Goal: Book appointment/travel/reservation

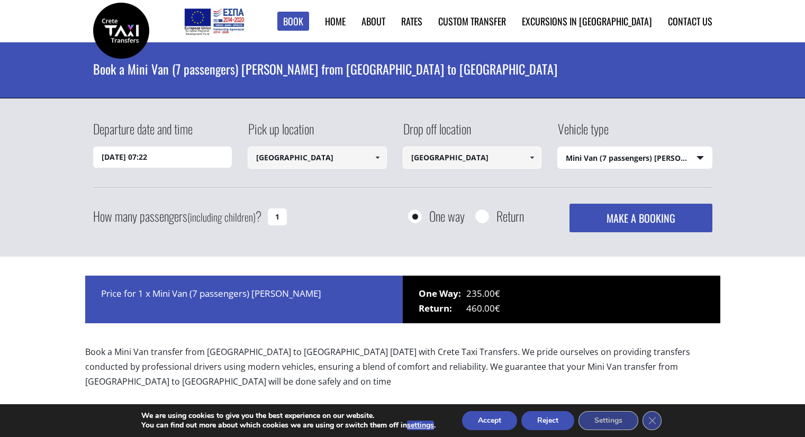
select select "541"
click at [429, 164] on input "[GEOGRAPHIC_DATA]" at bounding box center [472, 158] width 139 height 22
click at [521, 165] on input "[GEOGRAPHIC_DATA]" at bounding box center [472, 158] width 139 height 22
click at [529, 159] on span at bounding box center [532, 158] width 8 height 8
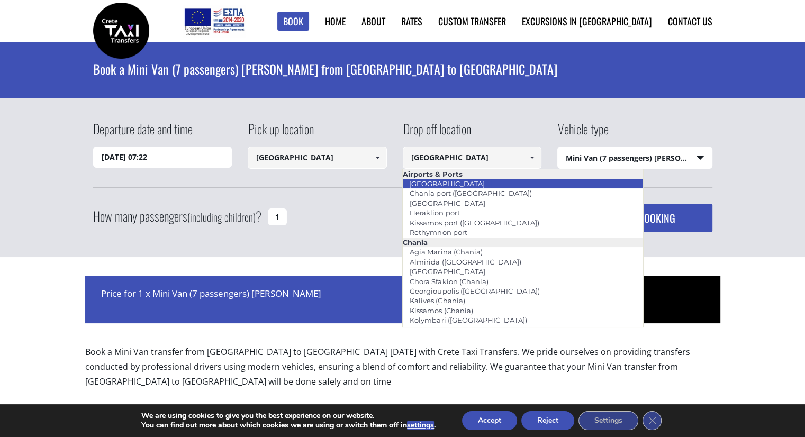
click at [451, 186] on link "[GEOGRAPHIC_DATA]" at bounding box center [446, 183] width 89 height 15
type input "[GEOGRAPHIC_DATA]"
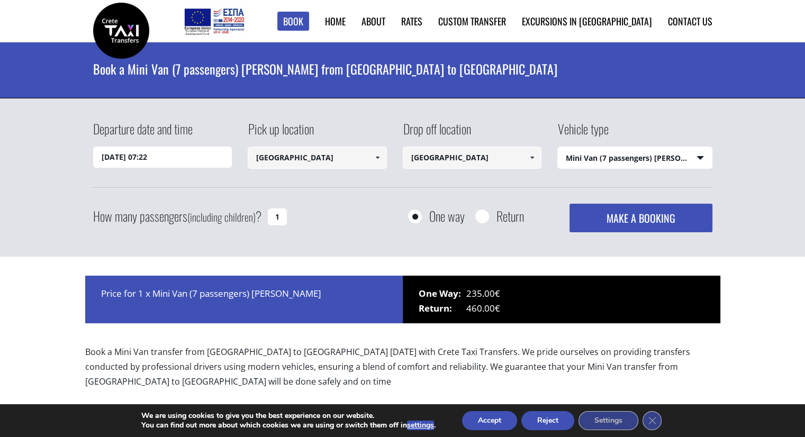
click at [603, 160] on select "Select vehicle type Taxi (4 passengers) Mercedes E Class Mini Van (7 passengers…" at bounding box center [635, 158] width 154 height 22
select select "4604"
click at [558, 147] on select "Select vehicle type Taxi (4 passengers) Mercedes E Class Mini Van (7 passengers…" at bounding box center [635, 158] width 154 height 22
click at [144, 163] on input "[DATE] 07:22" at bounding box center [162, 157] width 139 height 21
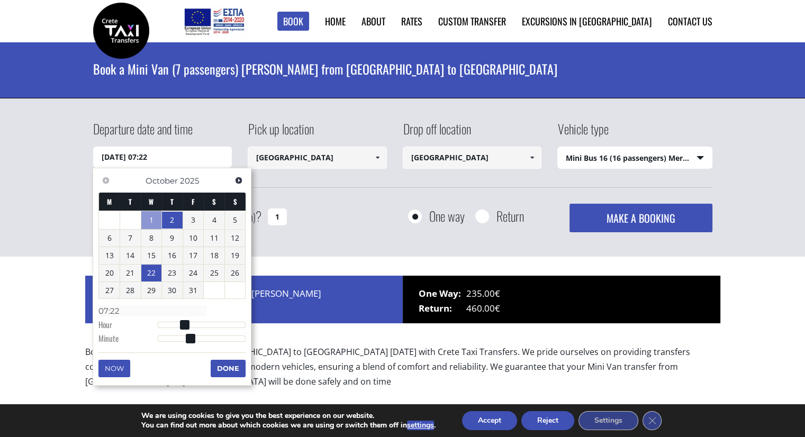
click at [151, 268] on link "22" at bounding box center [151, 273] width 21 height 17
type input "[DATE] 07:00"
type input "07:00"
click at [185, 325] on div at bounding box center [202, 325] width 88 height 6
type input "[DATE] 10:00"
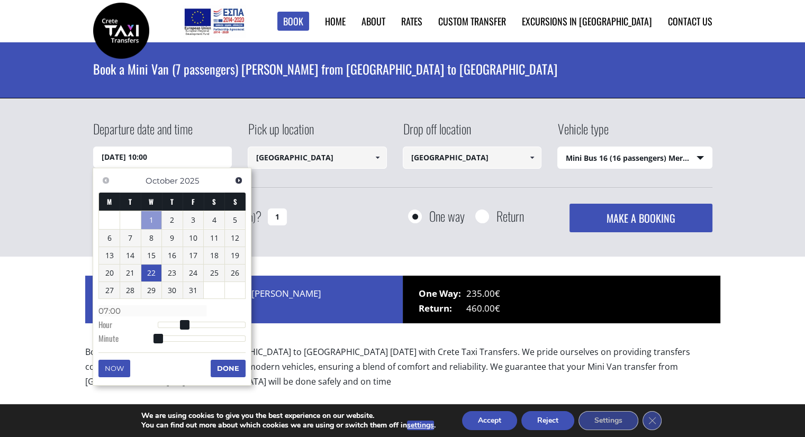
type input "10:00"
click at [197, 325] on div at bounding box center [202, 325] width 88 height 6
type input "[DATE] 11:00"
type input "11:00"
click at [202, 325] on div at bounding box center [202, 325] width 88 height 6
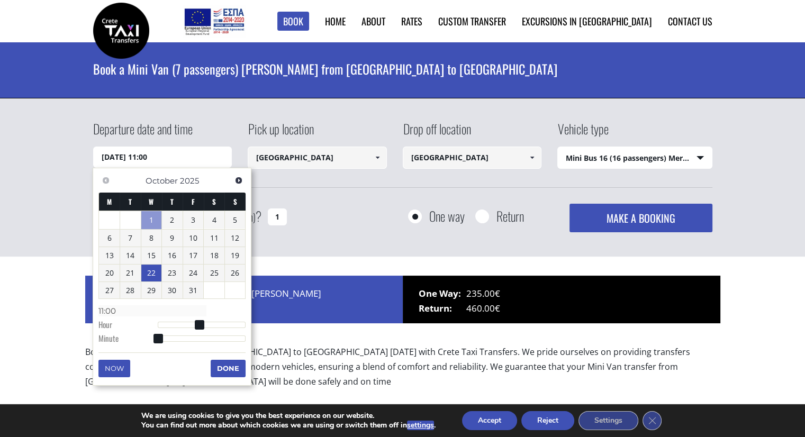
type input "[DATE] 13:00"
type input "13:00"
click at [208, 326] on div at bounding box center [202, 325] width 88 height 6
click at [220, 371] on button "Done" at bounding box center [228, 368] width 35 height 17
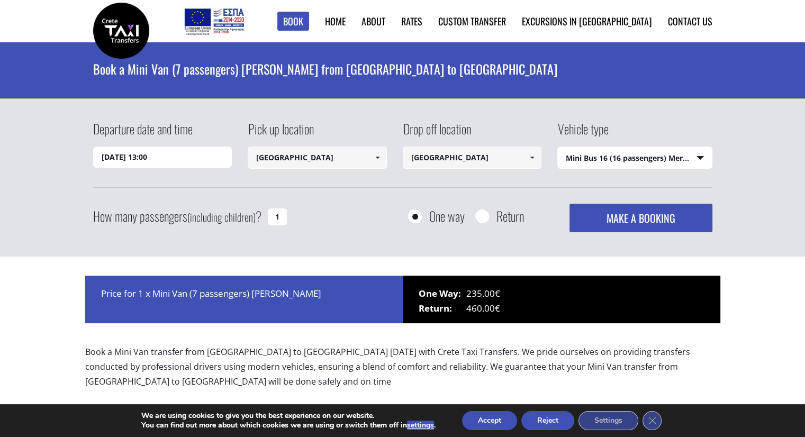
click at [663, 212] on button "MAKE A BOOKING" at bounding box center [641, 218] width 142 height 29
